Goal: Transaction & Acquisition: Purchase product/service

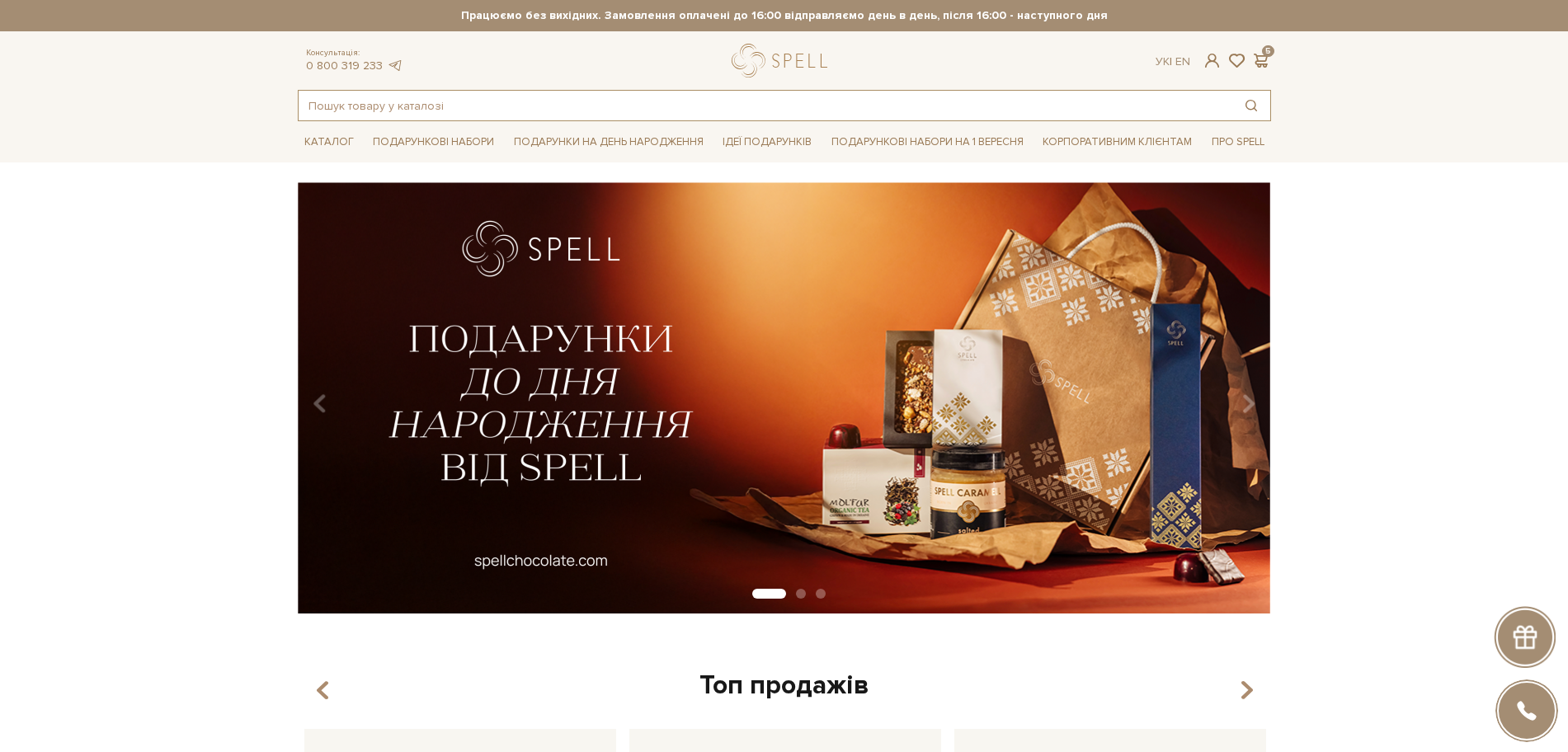
drag, startPoint x: 345, startPoint y: 120, endPoint x: 345, endPoint y: 108, distance: 12.0
click at [341, 106] on input "text" at bounding box center [765, 106] width 934 height 30
type input "о"
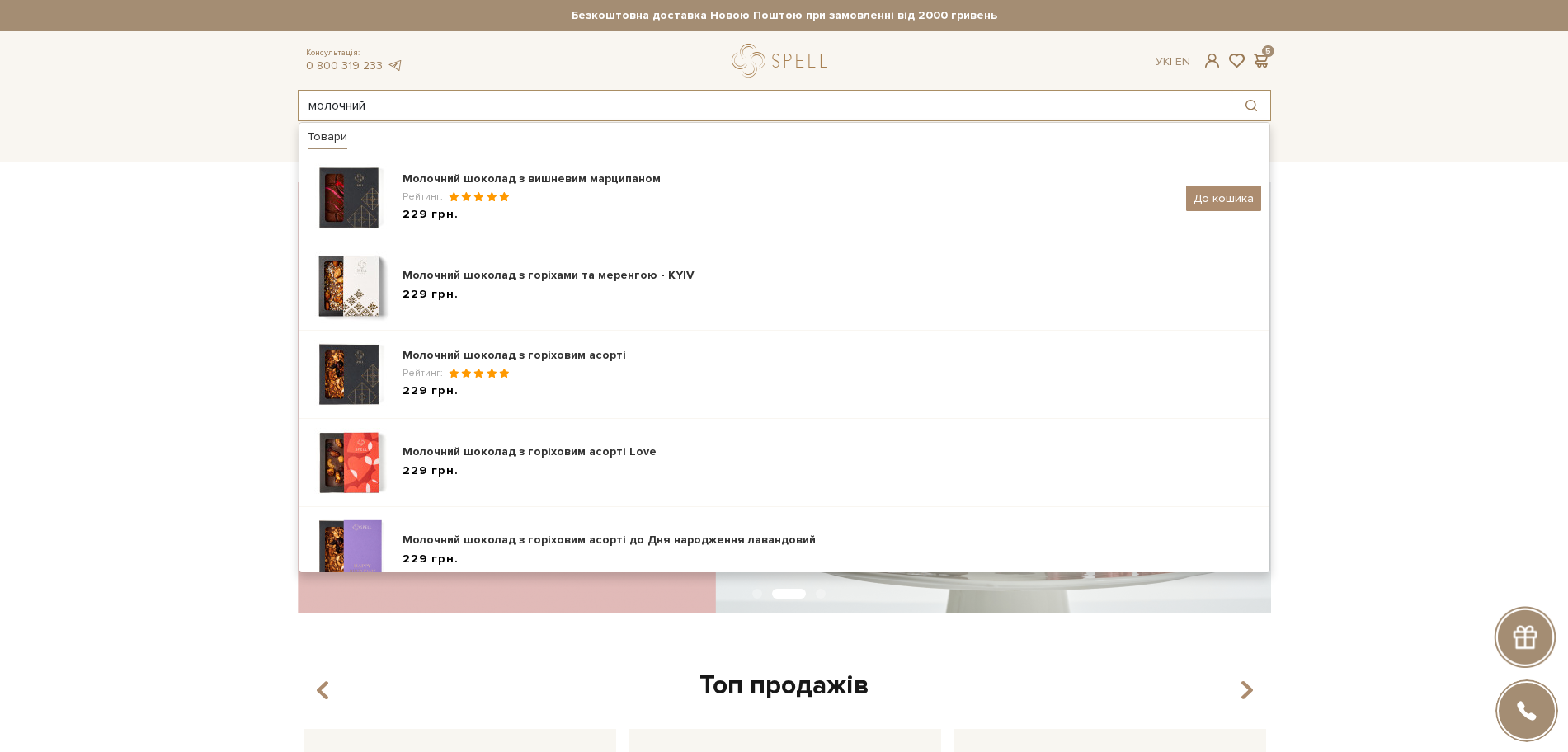
type input "молочний"
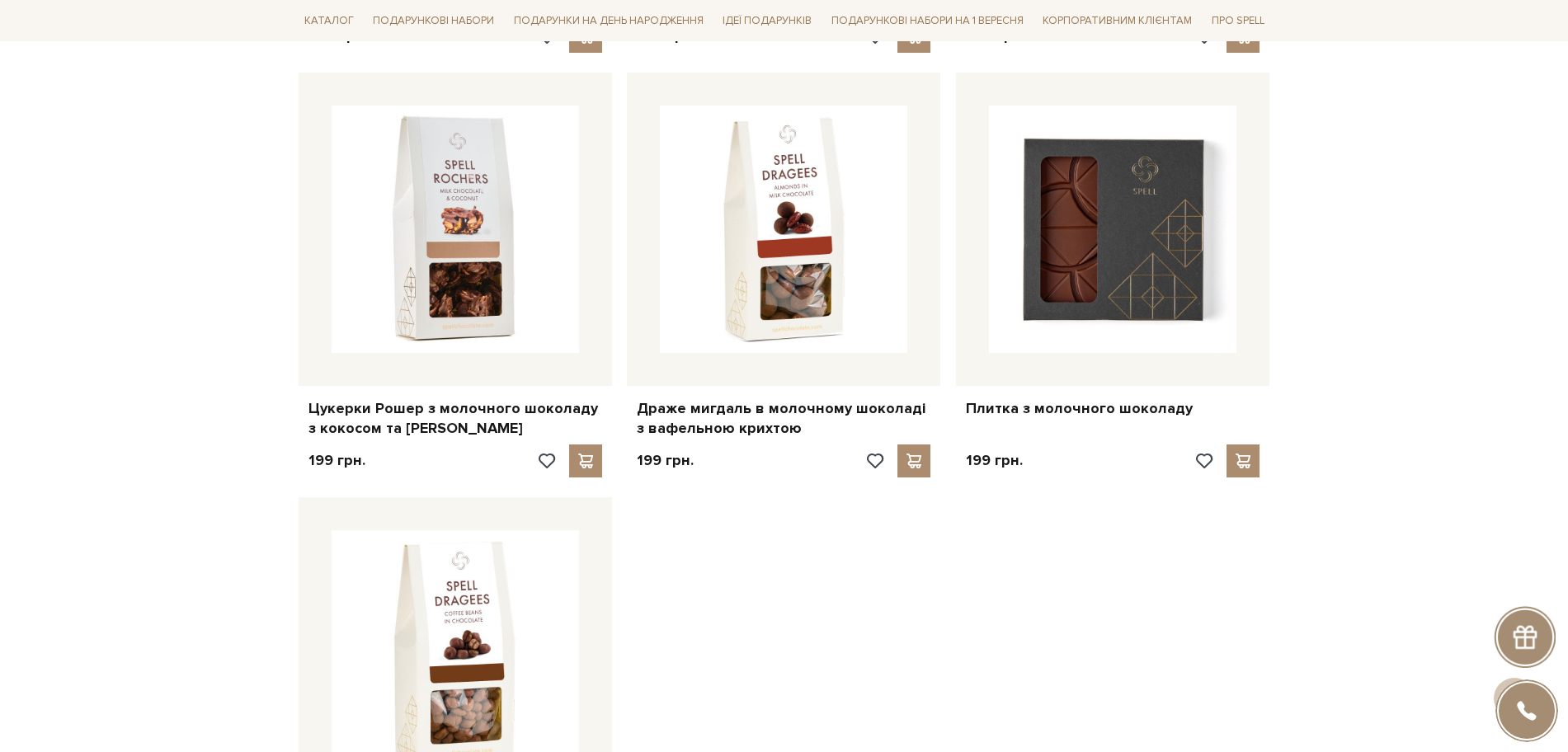
scroll to position [2061, 0]
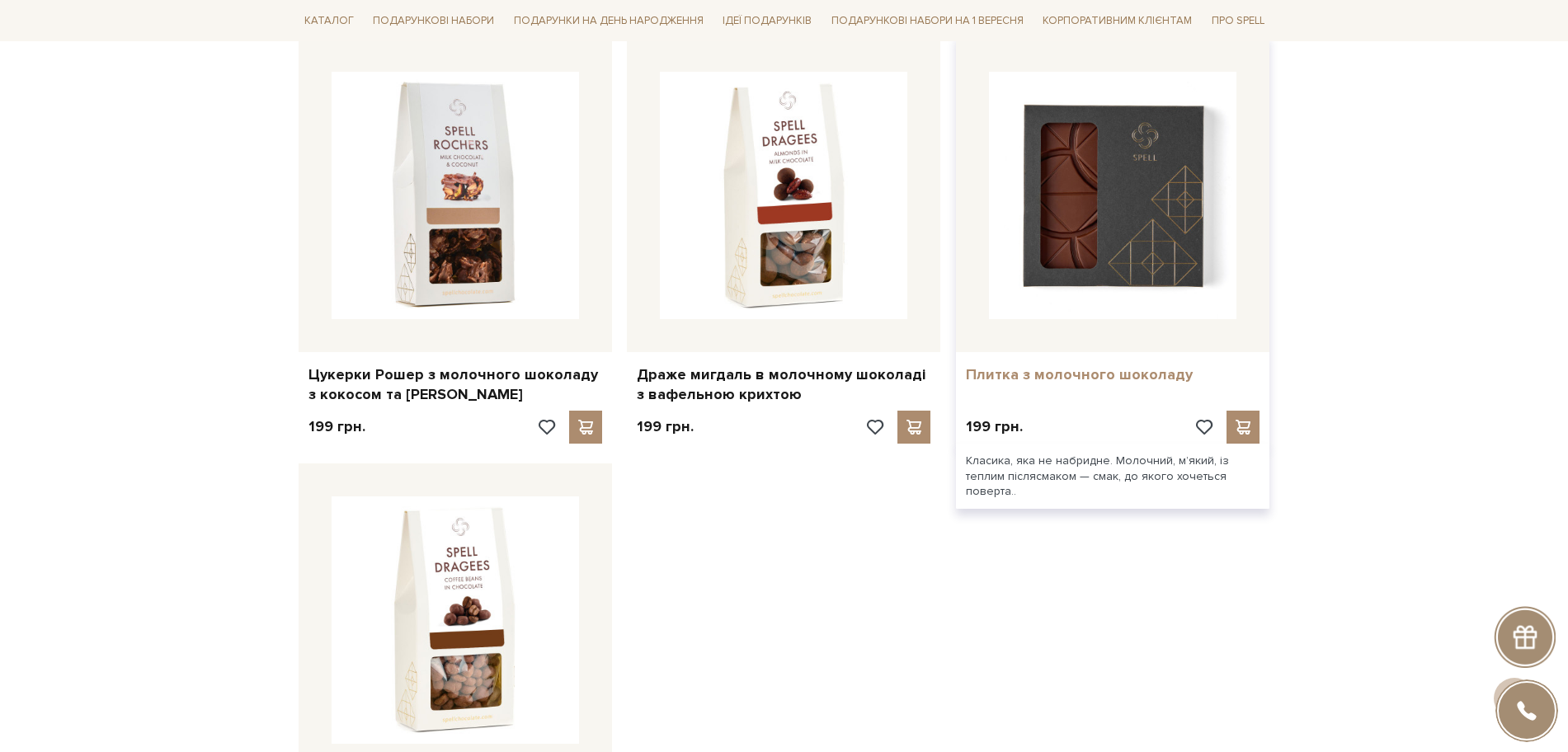
click at [1011, 372] on link "Плитка з молочного шоколаду" at bounding box center [1112, 374] width 293 height 19
